Goal: Information Seeking & Learning: Find specific fact

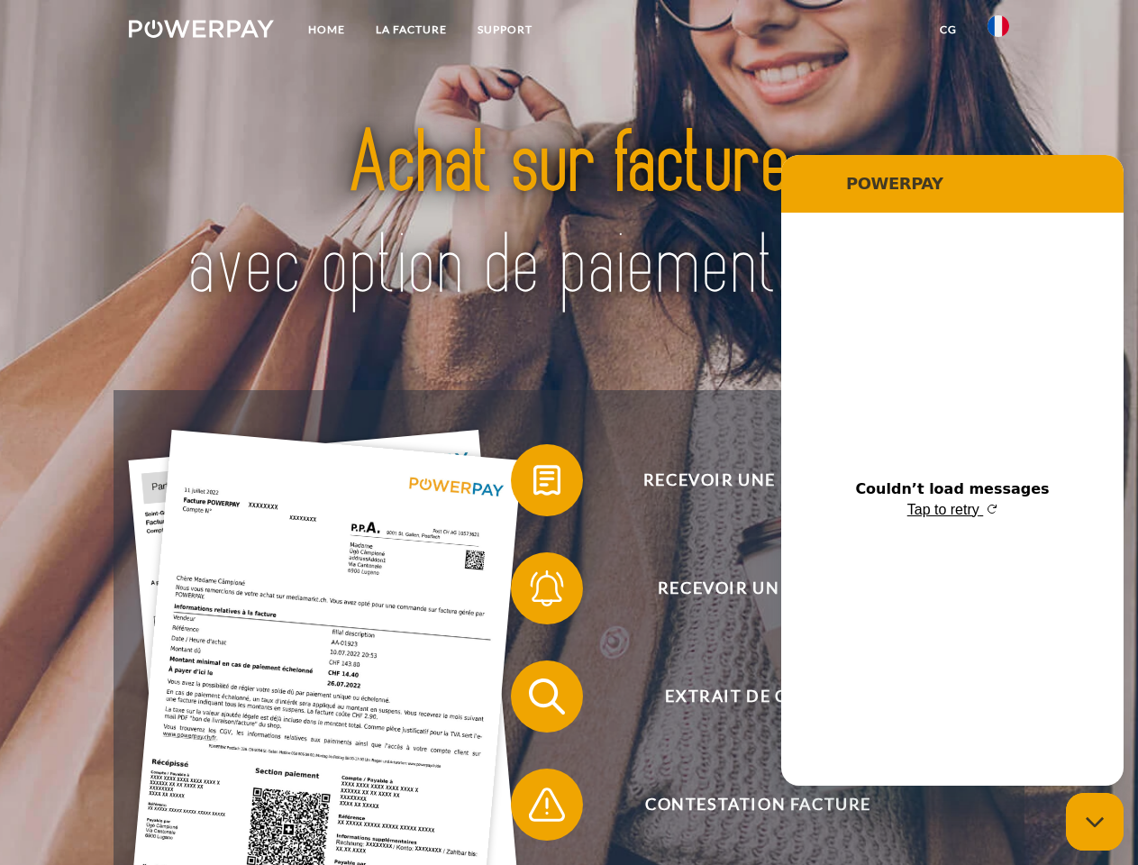
click at [201, 32] on img at bounding box center [201, 29] width 145 height 18
click at [999, 32] on img at bounding box center [999, 26] width 22 height 22
click at [948, 30] on link "CG" at bounding box center [949, 30] width 48 height 32
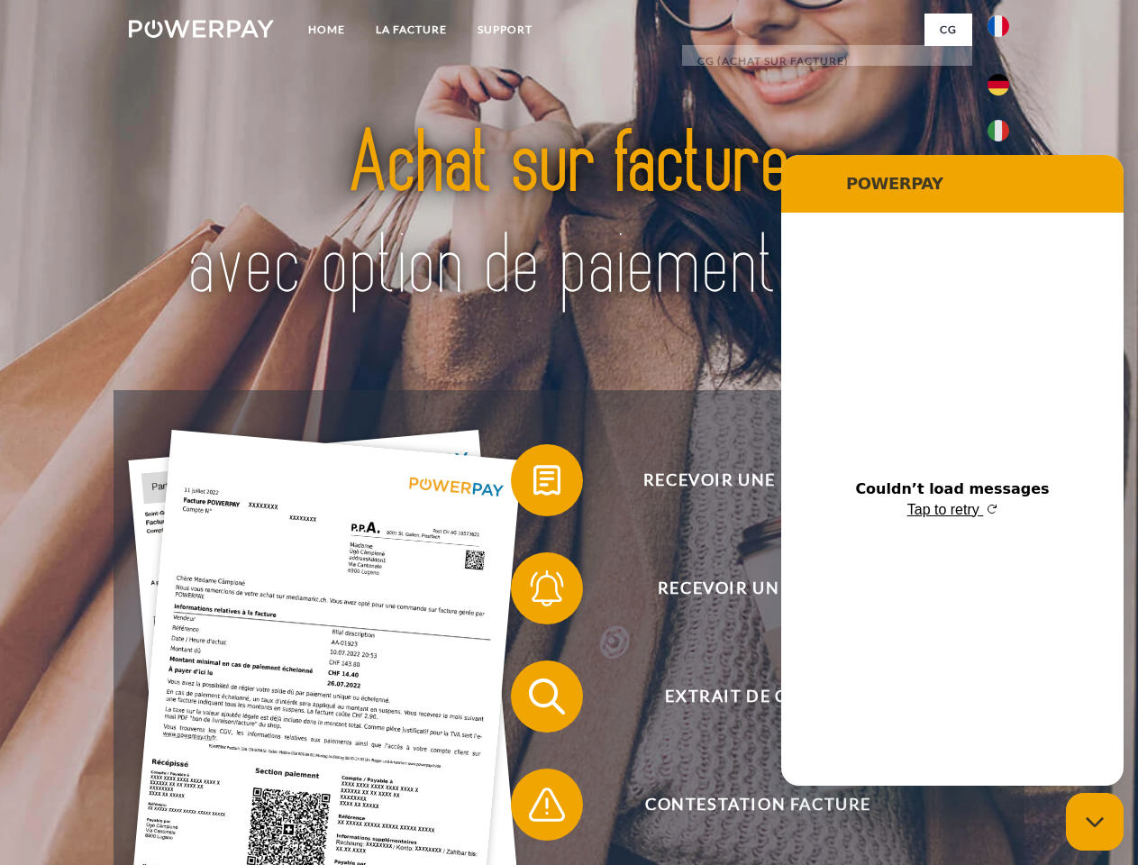
click at [534, 484] on span at bounding box center [520, 480] width 90 height 90
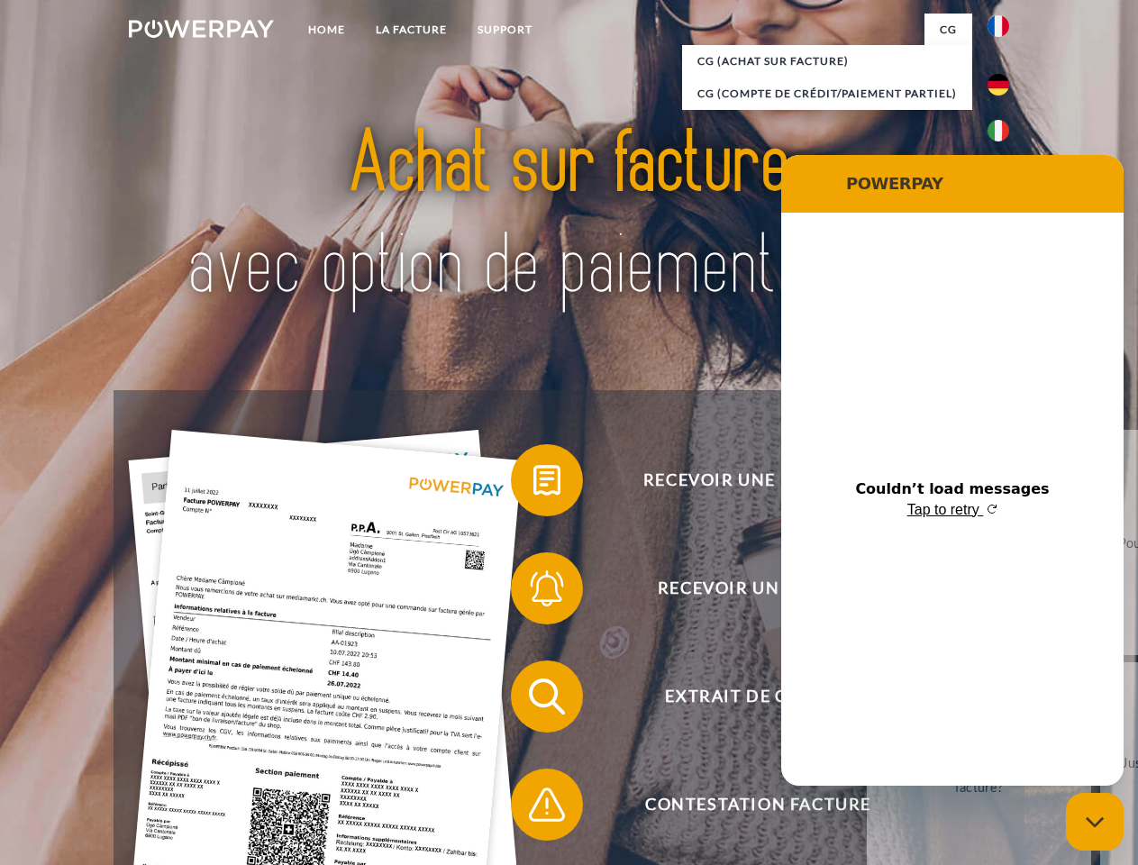
click at [534, 592] on span at bounding box center [520, 589] width 90 height 90
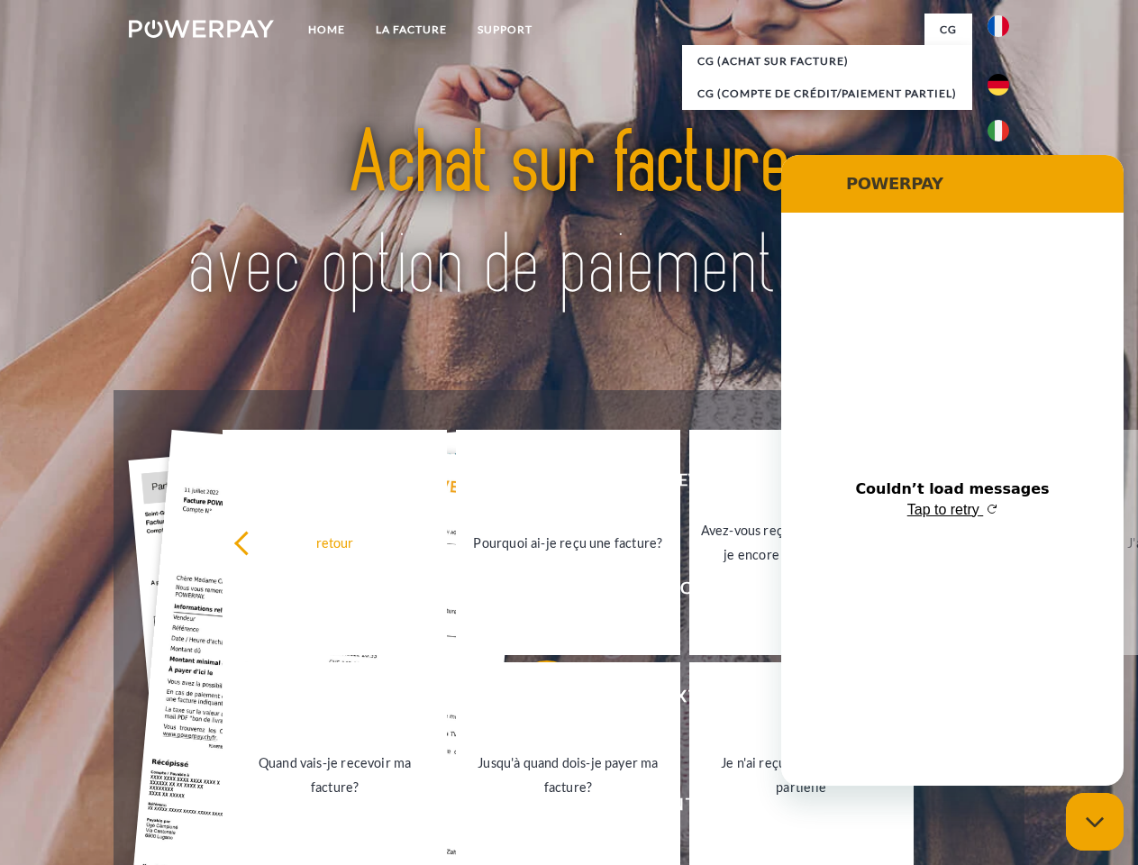
click at [534, 700] on link "Jusqu'à quand dois-je payer ma facture?" at bounding box center [568, 775] width 224 height 225
click at [534, 809] on span at bounding box center [520, 805] width 90 height 90
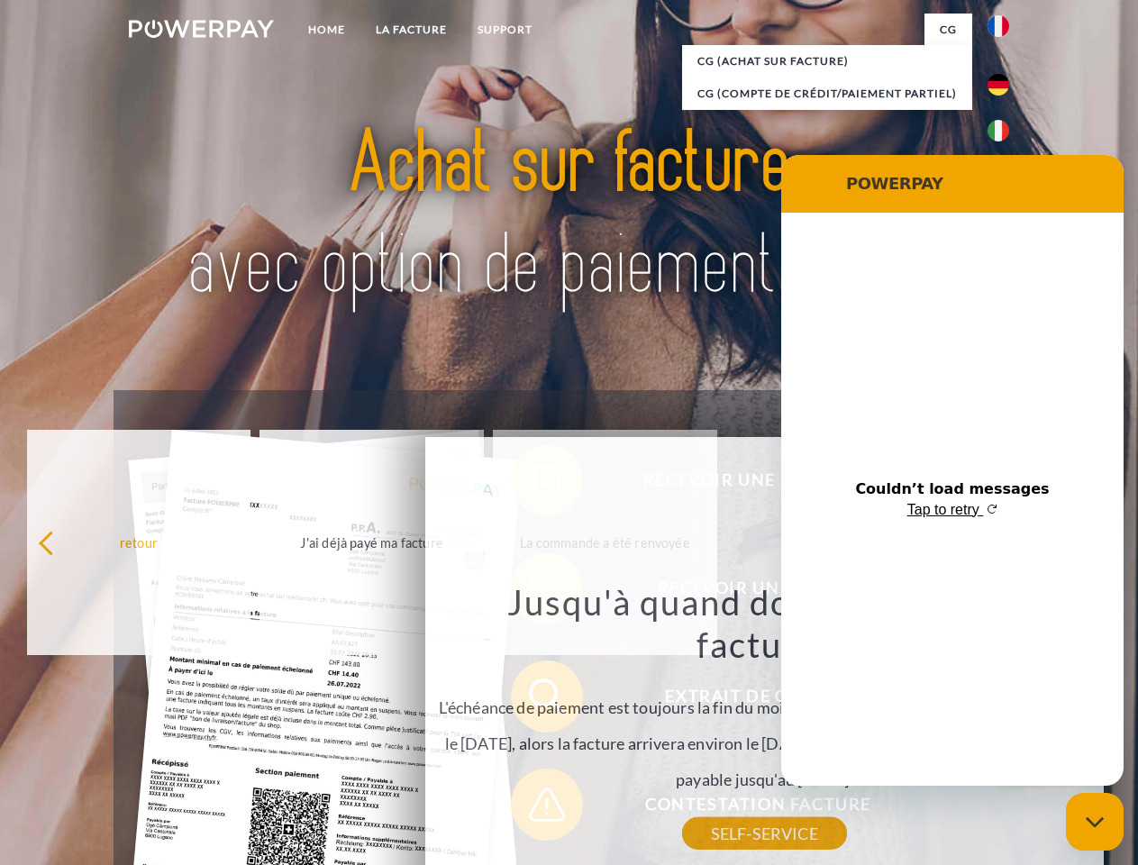
click at [1095, 822] on icon "Close messaging window" at bounding box center [1095, 823] width 19 height 12
